Goal: Task Accomplishment & Management: Use online tool/utility

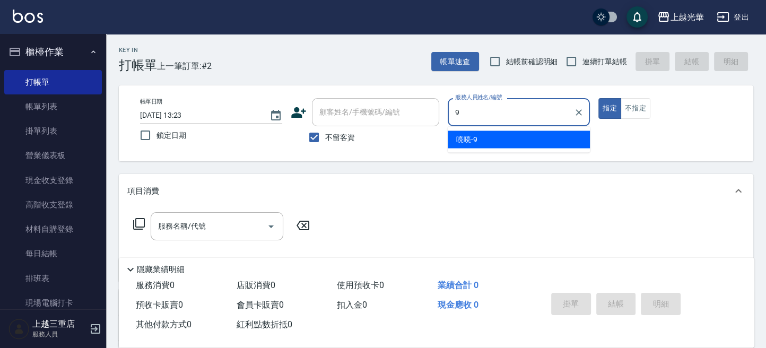
type input "喨喨-9"
type button "true"
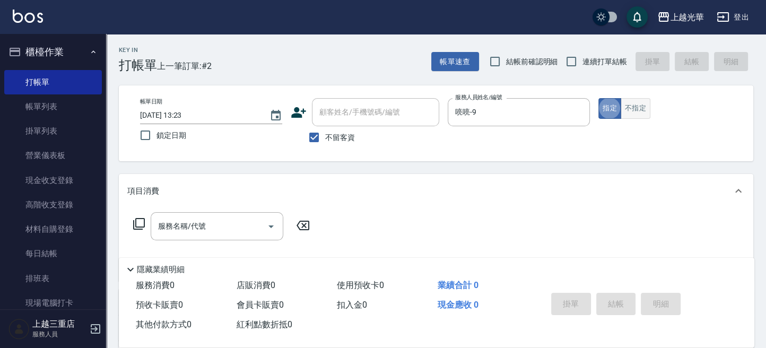
drag, startPoint x: 634, startPoint y: 105, endPoint x: 628, endPoint y: 104, distance: 5.9
click at [633, 104] on button "不指定" at bounding box center [636, 108] width 30 height 21
drag, startPoint x: 580, startPoint y: 65, endPoint x: 527, endPoint y: 82, distance: 55.7
click at [580, 65] on input "連續打單結帳" at bounding box center [571, 61] width 22 height 22
checkbox input "true"
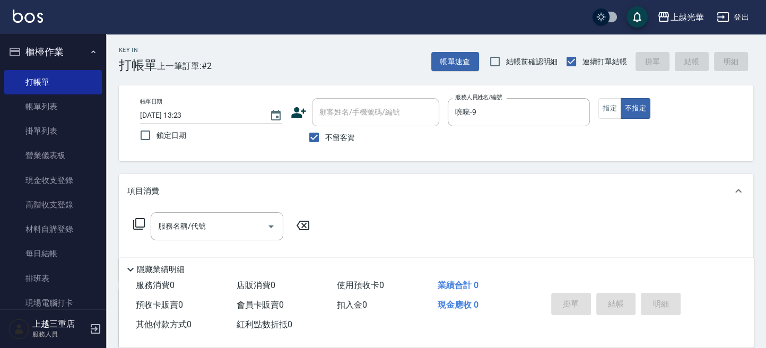
drag, startPoint x: 243, startPoint y: 215, endPoint x: 340, endPoint y: 176, distance: 104.2
click at [242, 216] on div "服務名稱/代號" at bounding box center [217, 226] width 133 height 28
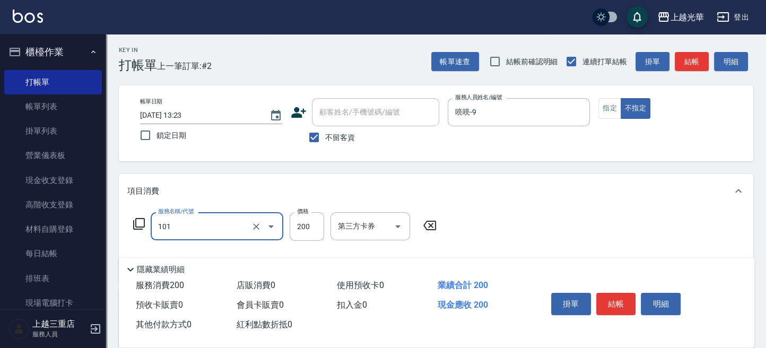
type input "不指定洗髮(101)"
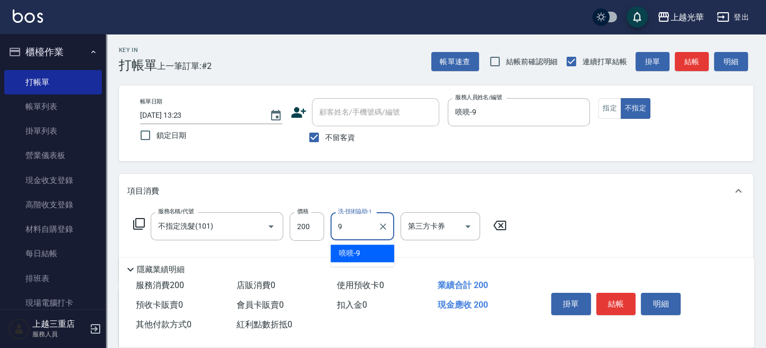
type input "喨喨-9"
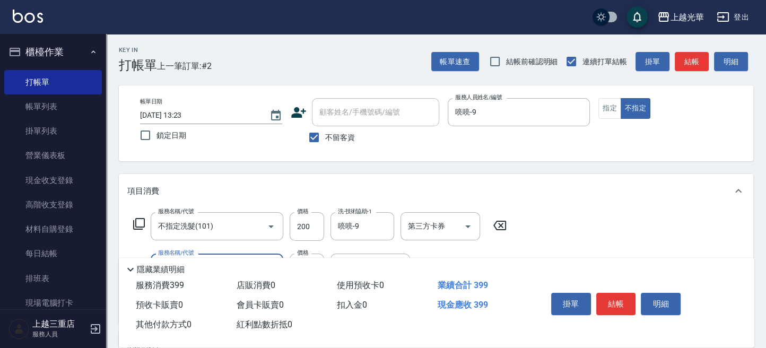
type input "不指定單剪(202)"
click at [628, 299] on button "結帳" at bounding box center [616, 304] width 40 height 22
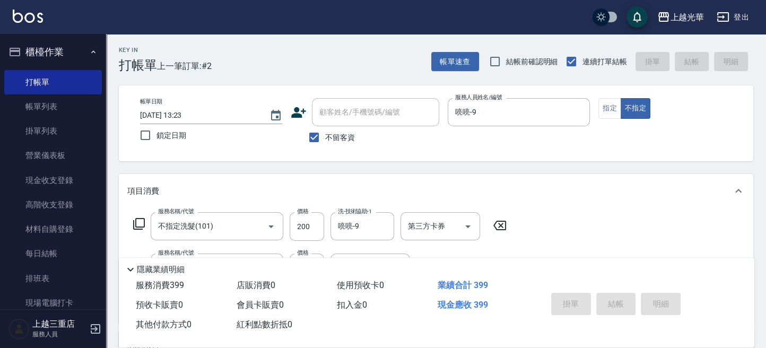
type input "[DATE] 14:19"
